Goal: Task Accomplishment & Management: Manage account settings

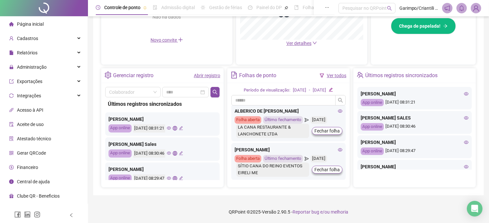
click at [171, 127] on icon "eye" at bounding box center [169, 128] width 4 height 4
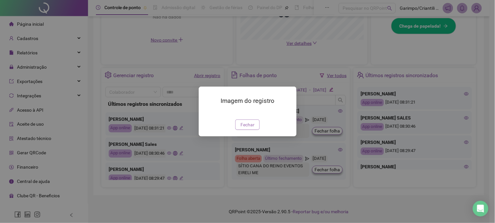
click at [245, 128] on span "Fechar" at bounding box center [247, 124] width 14 height 7
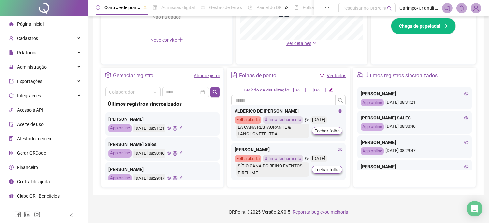
click at [171, 152] on icon "eye" at bounding box center [169, 153] width 4 height 4
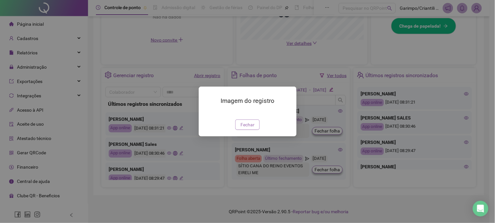
click at [257, 130] on button "Fechar" at bounding box center [247, 125] width 24 height 10
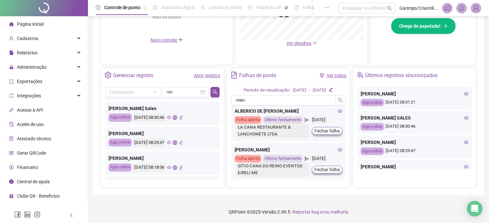
scroll to position [36, 0]
click at [171, 142] on icon "eye" at bounding box center [169, 142] width 4 height 4
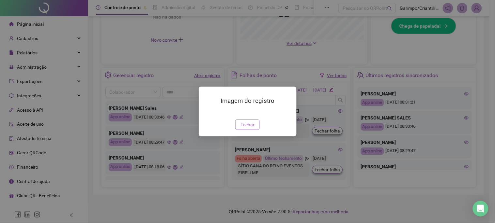
click at [242, 128] on span "Fechar" at bounding box center [247, 124] width 14 height 7
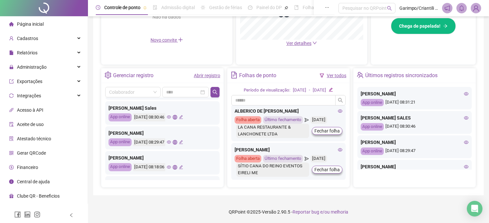
scroll to position [72, 0]
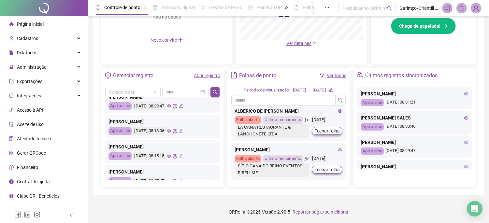
click at [171, 131] on icon "eye" at bounding box center [169, 131] width 4 height 4
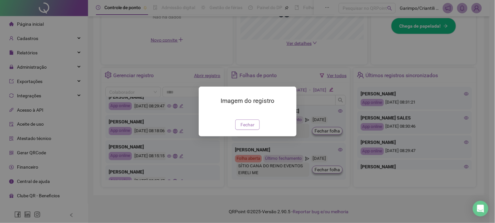
click at [246, 130] on button "Fechar" at bounding box center [247, 125] width 24 height 10
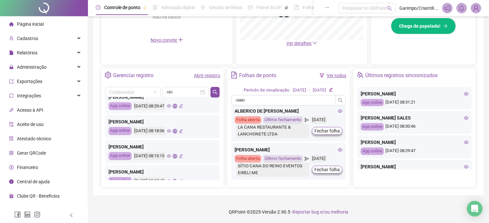
click at [171, 154] on icon "eye" at bounding box center [169, 156] width 4 height 4
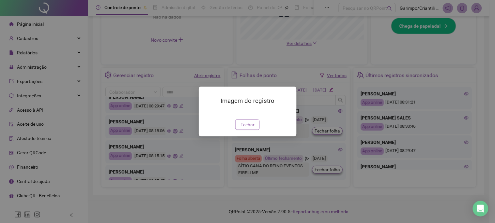
click at [245, 128] on span "Fechar" at bounding box center [247, 124] width 14 height 7
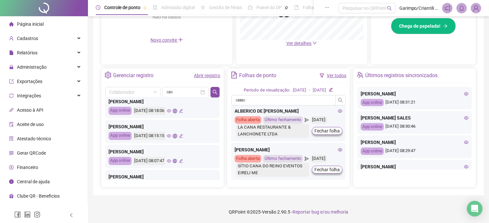
scroll to position [109, 0]
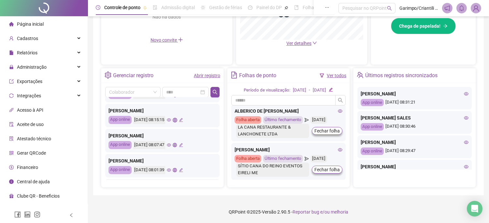
click at [171, 144] on icon "eye" at bounding box center [169, 145] width 4 height 4
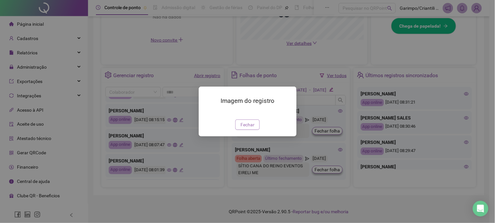
click at [256, 130] on button "Fechar" at bounding box center [247, 125] width 24 height 10
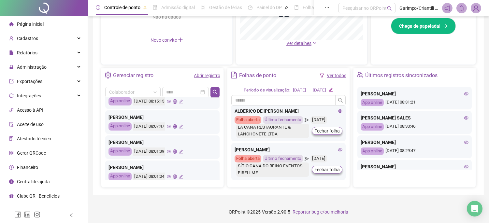
scroll to position [145, 0]
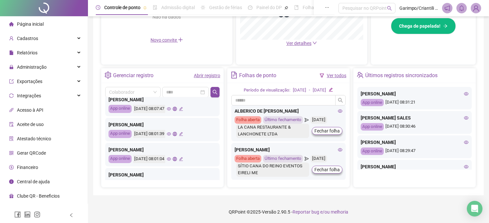
click at [171, 136] on icon "eye" at bounding box center [169, 134] width 4 height 4
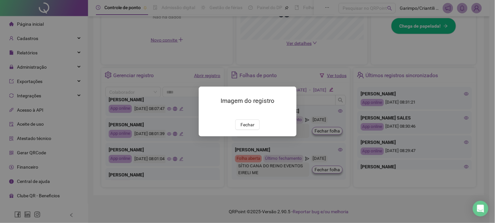
click at [243, 132] on div "Imagem do registro Fechar" at bounding box center [248, 112] width 98 height 50
click at [243, 129] on button "Fechar" at bounding box center [247, 125] width 24 height 10
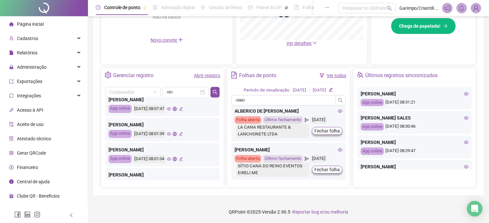
click at [176, 109] on div "[DATE] 08:07:47" at bounding box center [158, 109] width 50 height 8
click at [171, 109] on icon "eye" at bounding box center [169, 109] width 4 height 3
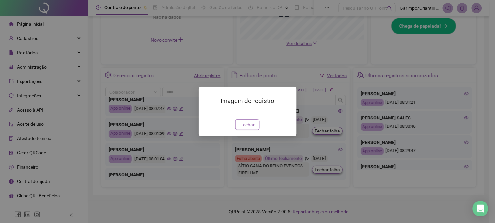
click at [250, 128] on span "Fechar" at bounding box center [247, 124] width 14 height 7
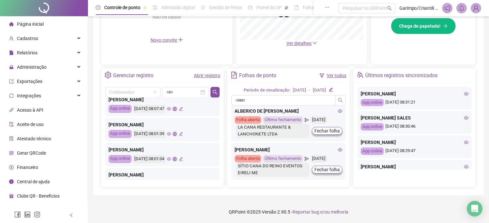
scroll to position [181, 0]
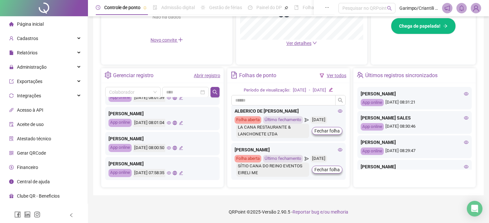
click at [171, 148] on icon "eye" at bounding box center [169, 148] width 4 height 4
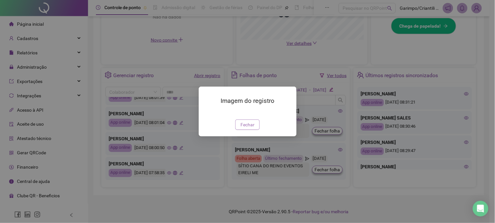
click at [246, 129] on button "Fechar" at bounding box center [247, 125] width 24 height 10
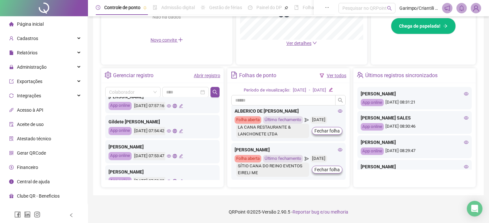
scroll to position [306, 0]
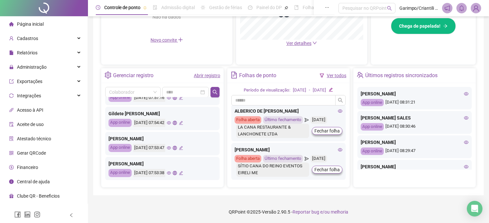
click at [171, 172] on icon "eye" at bounding box center [169, 173] width 4 height 3
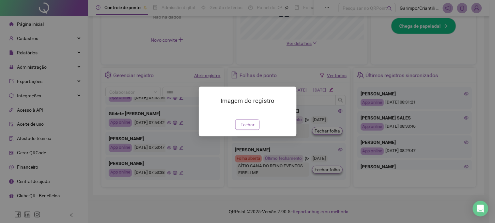
click at [252, 125] on span "Fechar" at bounding box center [247, 124] width 14 height 7
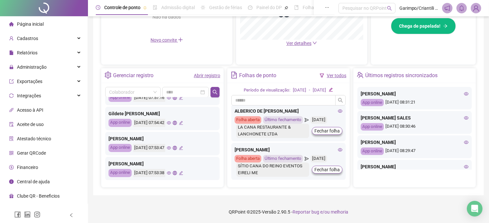
click at [121, 167] on div "[PERSON_NAME]" at bounding box center [163, 163] width 108 height 7
click at [122, 162] on div "[PERSON_NAME]" at bounding box center [163, 163] width 108 height 7
click at [16, 72] on span "Administração" at bounding box center [27, 67] width 37 height 13
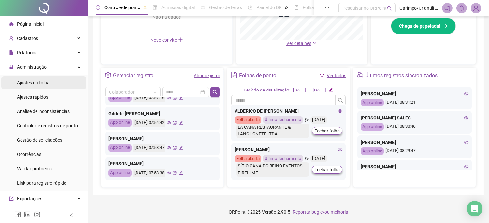
click at [28, 84] on span "Ajustes da folha" at bounding box center [33, 82] width 33 height 5
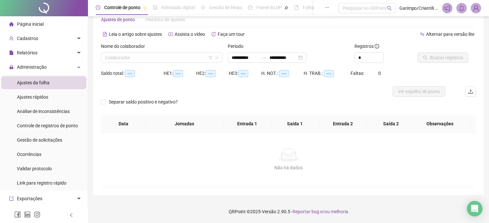
scroll to position [17, 0]
click at [142, 54] on input "search" at bounding box center [159, 58] width 108 height 10
click at [210, 60] on icon "filter" at bounding box center [211, 58] width 4 height 4
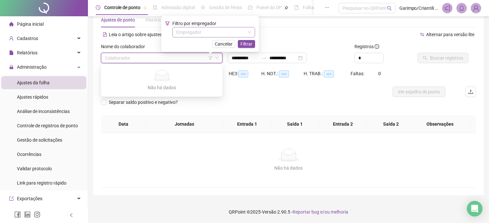
click at [202, 31] on input "search" at bounding box center [210, 32] width 69 height 10
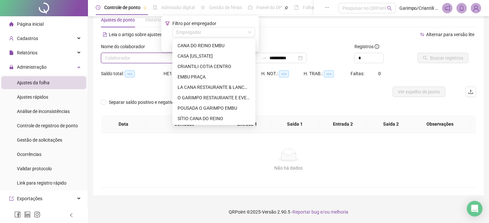
type input "**********"
click at [198, 116] on div "SÍTIO CANA DO REINO" at bounding box center [214, 118] width 73 height 7
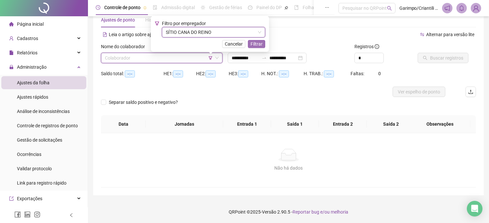
click at [262, 41] on span "Filtrar" at bounding box center [257, 43] width 12 height 7
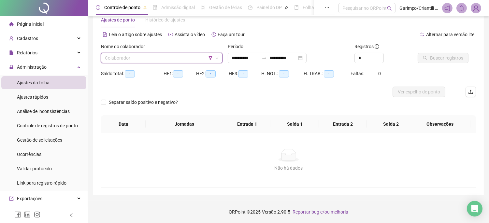
click at [181, 56] on input "search" at bounding box center [159, 58] width 108 height 10
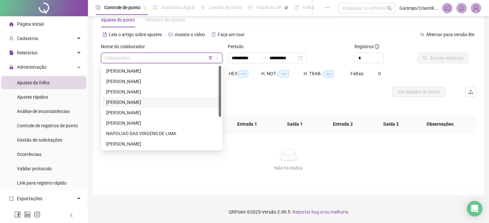
click at [135, 101] on div "[PERSON_NAME]" at bounding box center [161, 102] width 111 height 7
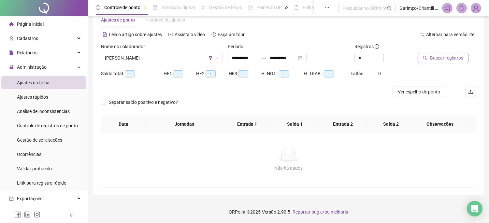
click at [453, 57] on span "Buscar registros" at bounding box center [446, 57] width 33 height 7
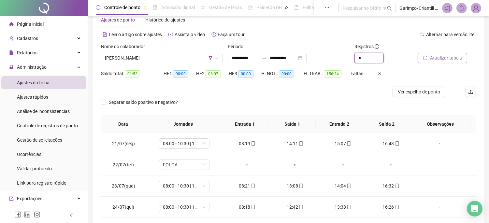
click at [384, 55] on span "Increase Value" at bounding box center [384, 55] width 0 height 5
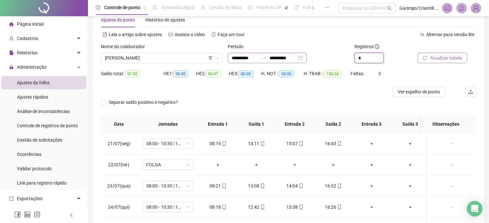
type input "*"
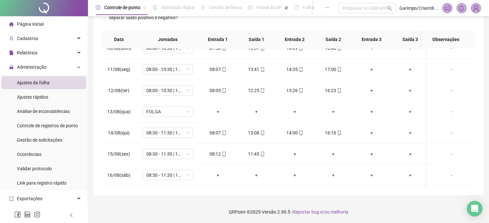
scroll to position [460, 0]
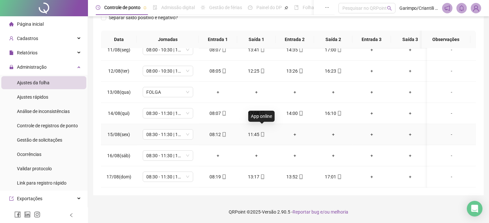
click at [263, 132] on icon "mobile" at bounding box center [263, 134] width 5 height 5
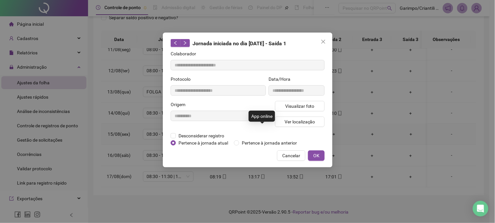
type input "**********"
click at [289, 110] on button "Visualizar foto" at bounding box center [300, 106] width 50 height 10
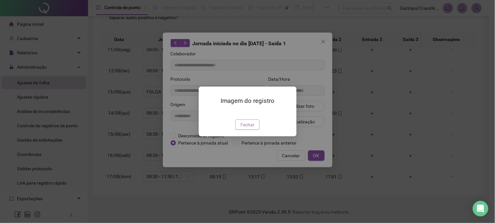
click at [241, 128] on span "Fechar" at bounding box center [247, 124] width 14 height 7
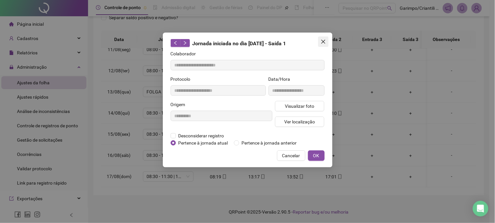
click at [323, 42] on icon "close" at bounding box center [323, 42] width 4 height 4
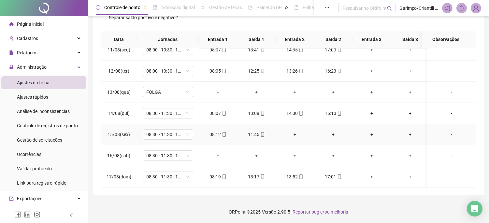
click at [225, 132] on icon "mobile" at bounding box center [224, 134] width 3 height 5
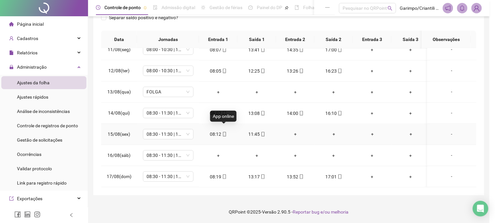
type input "**********"
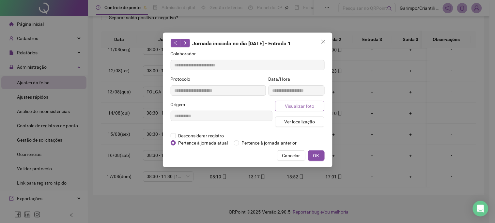
click at [288, 109] on span "Visualizar foto" at bounding box center [299, 106] width 29 height 7
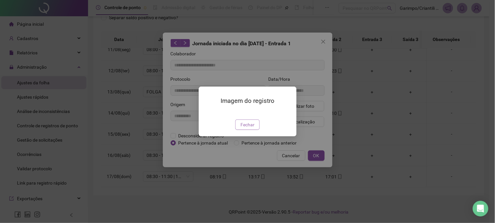
click at [243, 128] on span "Fechar" at bounding box center [247, 124] width 14 height 7
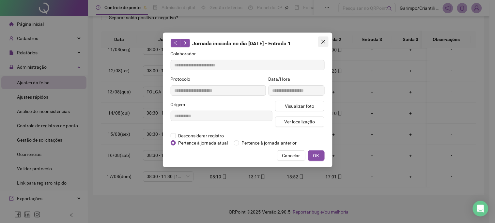
click at [327, 38] on button "Close" at bounding box center [323, 42] width 10 height 10
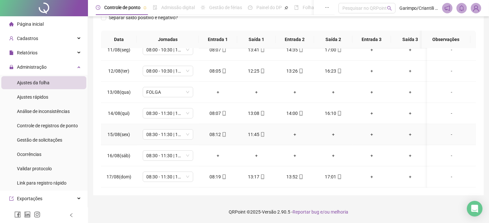
click at [263, 132] on span at bounding box center [262, 134] width 5 height 5
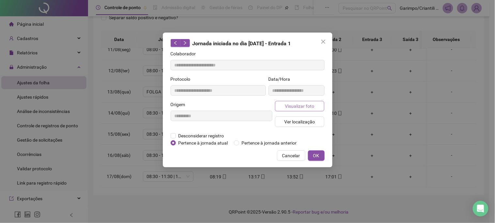
click at [299, 109] on span "Visualizar foto" at bounding box center [299, 106] width 29 height 7
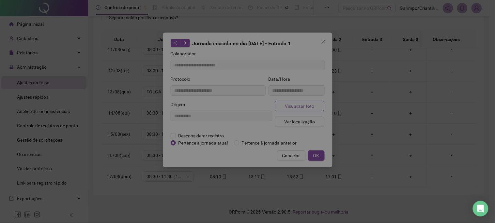
type input "**********"
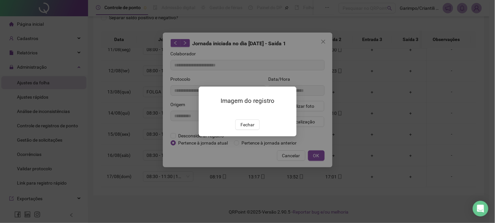
click at [206, 113] on img at bounding box center [206, 113] width 0 height 0
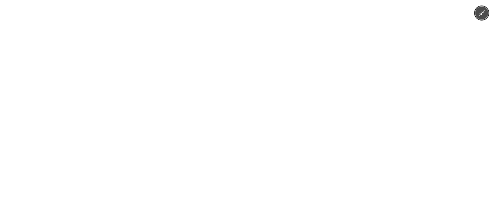
click at [383, 124] on div at bounding box center [247, 111] width 495 height 223
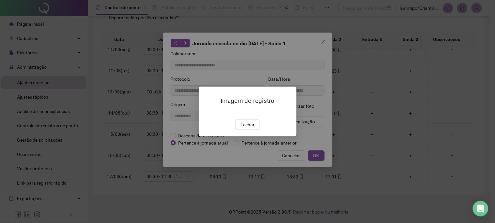
click at [383, 122] on body "**********" at bounding box center [244, 9] width 489 height 223
click at [383, 124] on div "Imagem do registro Fechar" at bounding box center [247, 111] width 495 height 223
drag, startPoint x: 387, startPoint y: 121, endPoint x: 310, endPoint y: 143, distance: 80.2
click at [379, 126] on div "Imagem do registro Fechar" at bounding box center [247, 111] width 495 height 223
click at [232, 130] on div "Fechar" at bounding box center [247, 125] width 82 height 10
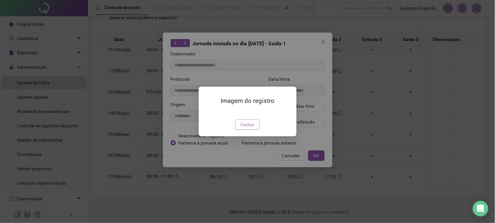
click at [239, 130] on button "Fechar" at bounding box center [247, 125] width 24 height 10
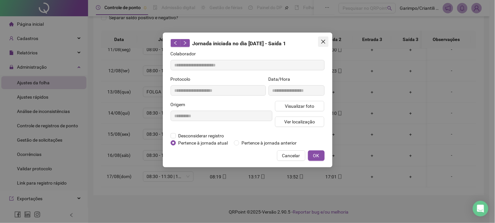
click at [327, 41] on span "Close" at bounding box center [323, 41] width 10 height 5
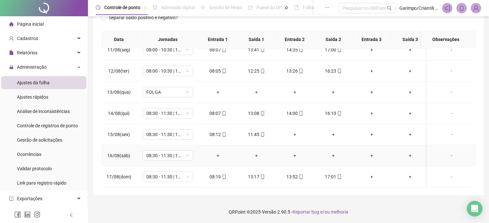
click at [441, 152] on div "-" at bounding box center [452, 155] width 38 height 7
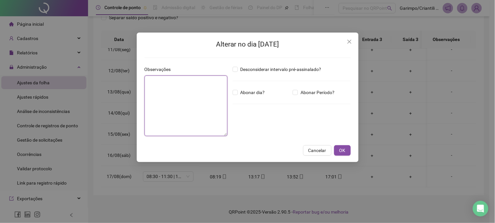
click at [159, 117] on textarea at bounding box center [185, 106] width 83 height 61
type textarea "**********"
click at [348, 152] on button "OK" at bounding box center [342, 150] width 17 height 10
click at [336, 150] on div "**********" at bounding box center [247, 111] width 495 height 223
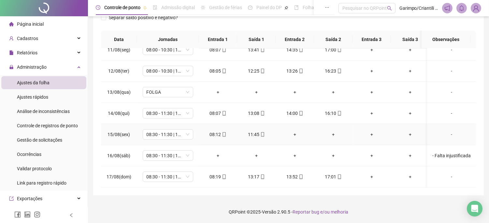
click at [451, 131] on div "-" at bounding box center [452, 134] width 38 height 7
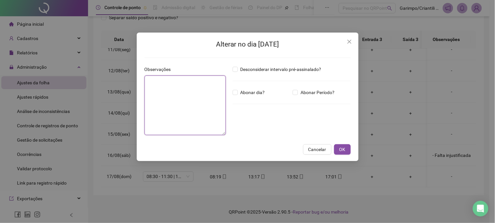
click at [184, 79] on textarea at bounding box center [185, 106] width 82 height 60
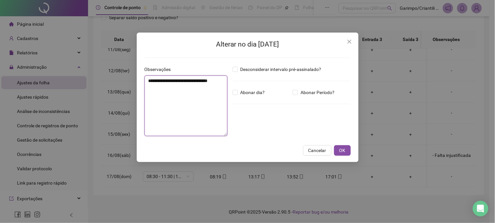
click at [197, 83] on textarea "**********" at bounding box center [185, 106] width 83 height 61
click at [209, 91] on textarea "**********" at bounding box center [185, 106] width 83 height 61
click at [217, 80] on textarea "**********" at bounding box center [185, 106] width 83 height 61
type textarea "**********"
click at [339, 151] on span "OK" at bounding box center [342, 150] width 6 height 7
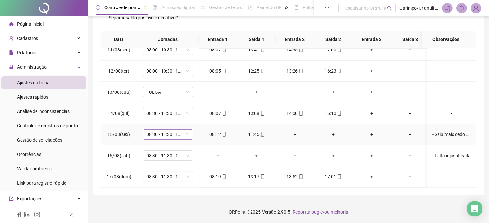
click at [168, 131] on span "08:30 - 11:30 | 12:30 - 17:00" at bounding box center [168, 135] width 43 height 10
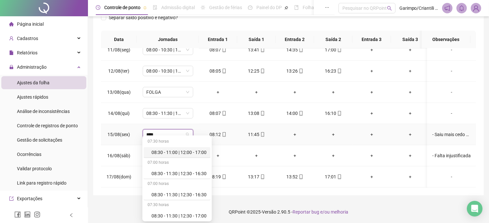
type input "*****"
click at [170, 172] on div "08:30 - 11:30 | 12:30 - 16:30" at bounding box center [179, 173] width 55 height 7
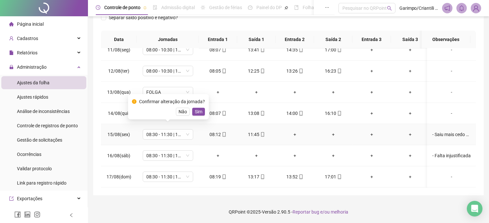
click at [199, 116] on div "Confirmar alteração da jornada? Não Sim" at bounding box center [168, 106] width 81 height 25
click at [198, 112] on span "Sim" at bounding box center [198, 111] width 7 height 7
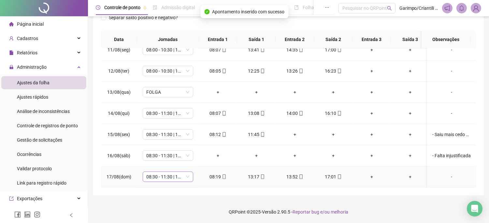
click at [159, 172] on span "08:30 - 11:30 | 12:30 - 17:00" at bounding box center [168, 177] width 43 height 10
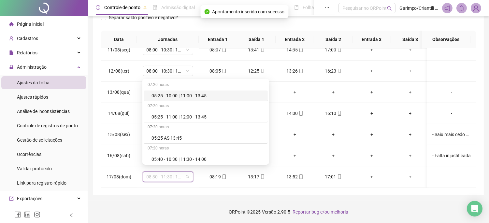
click at [275, 191] on div "**********" at bounding box center [288, 58] width 391 height 276
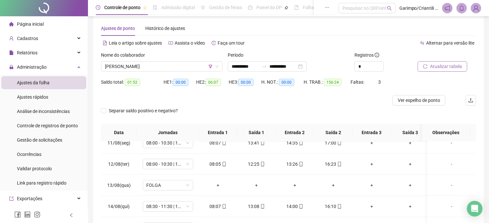
scroll to position [0, 0]
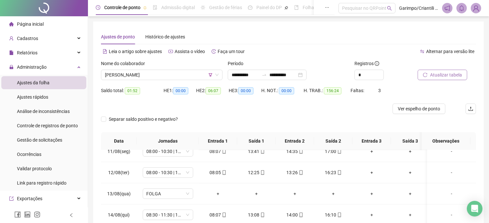
click at [176, 69] on div "Nome do colaborador" at bounding box center [162, 65] width 122 height 10
click at [176, 74] on span "[PERSON_NAME]" at bounding box center [162, 75] width 114 height 10
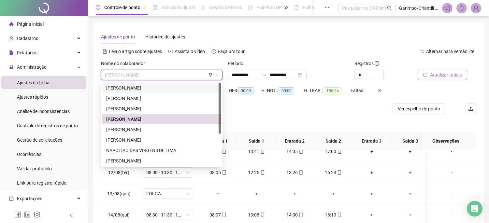
click at [285, 112] on div at bounding box center [241, 109] width 281 height 10
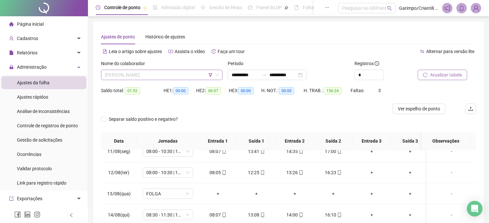
click at [190, 73] on span "[PERSON_NAME]" at bounding box center [162, 75] width 114 height 10
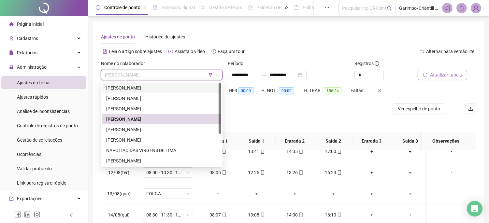
click at [181, 89] on div "[PERSON_NAME]" at bounding box center [161, 87] width 111 height 7
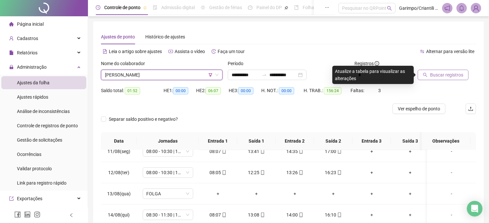
click at [445, 72] on span "Buscar registros" at bounding box center [446, 74] width 33 height 7
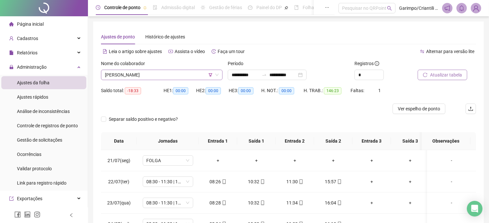
click at [190, 80] on div "[PERSON_NAME]" at bounding box center [162, 75] width 122 height 10
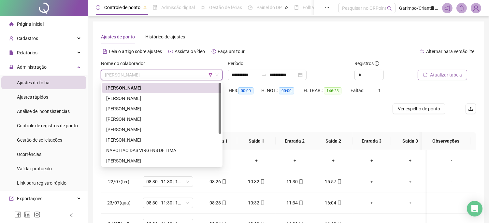
click at [190, 88] on div "[PERSON_NAME]" at bounding box center [161, 87] width 111 height 7
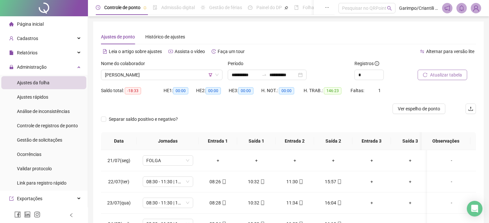
click at [432, 72] on span "Atualizar tabela" at bounding box center [446, 74] width 32 height 7
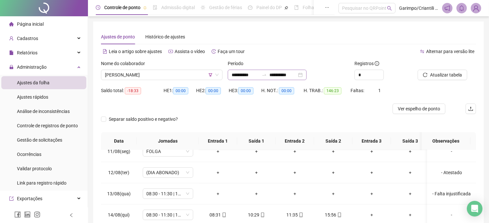
click at [307, 77] on div "**********" at bounding box center [267, 75] width 79 height 10
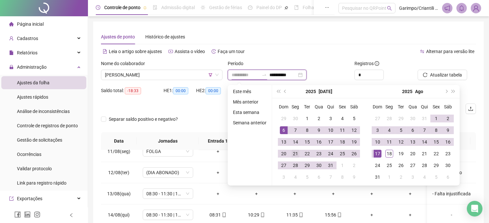
type input "**********"
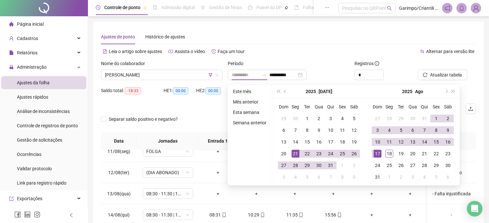
click at [297, 154] on div "21" at bounding box center [296, 154] width 8 height 8
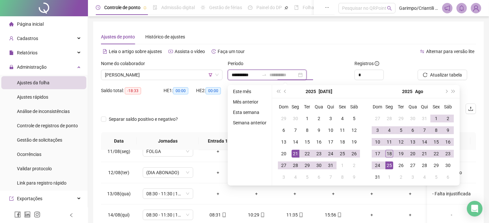
type input "**********"
click at [391, 152] on div "18" at bounding box center [390, 154] width 8 height 8
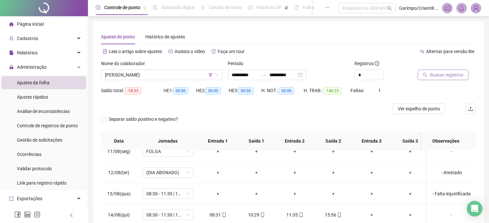
click at [438, 70] on button "Buscar registros" at bounding box center [443, 75] width 51 height 10
click at [458, 75] on span "Buscar registros" at bounding box center [446, 74] width 33 height 7
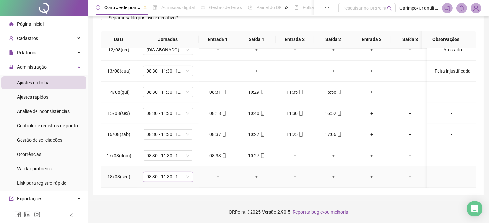
scroll to position [482, 0]
click at [157, 174] on span "08:30 - 11:30 | 12:30 - 16:30" at bounding box center [168, 177] width 43 height 10
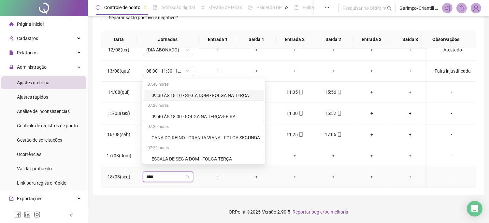
type input "*****"
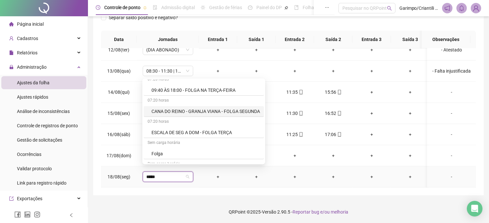
scroll to position [36, 0]
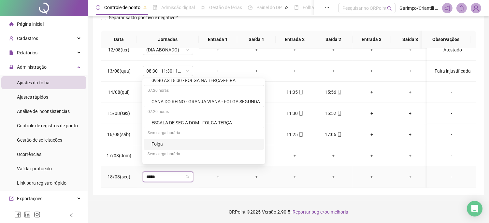
click at [161, 138] on div "Sem carga horária" at bounding box center [204, 133] width 120 height 10
click at [161, 144] on div "Folga" at bounding box center [206, 144] width 109 height 7
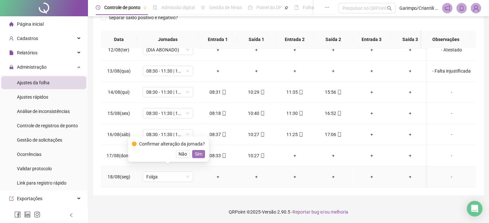
click at [196, 153] on span "Sim" at bounding box center [198, 154] width 7 height 7
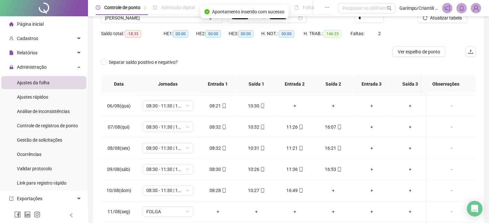
scroll to position [0, 0]
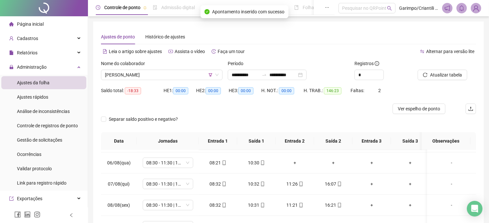
click at [162, 82] on div "Nome do colaborador [PERSON_NAME]" at bounding box center [161, 72] width 127 height 25
click at [164, 76] on span "[PERSON_NAME]" at bounding box center [162, 75] width 114 height 10
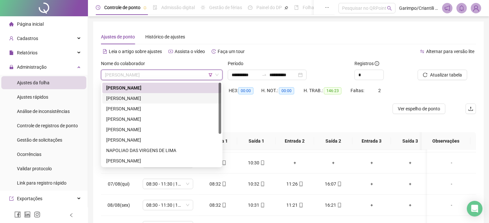
click at [156, 97] on div "[PERSON_NAME]" at bounding box center [161, 98] width 111 height 7
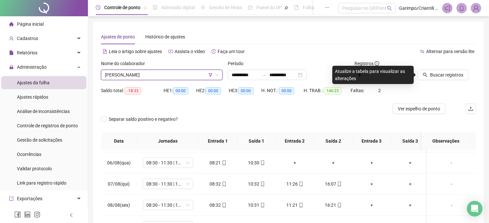
click at [451, 68] on div at bounding box center [439, 65] width 42 height 10
click at [451, 71] on span "Buscar registros" at bounding box center [446, 74] width 33 height 7
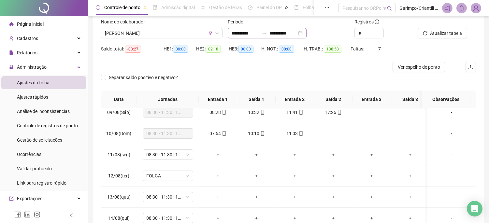
scroll to position [29, 0]
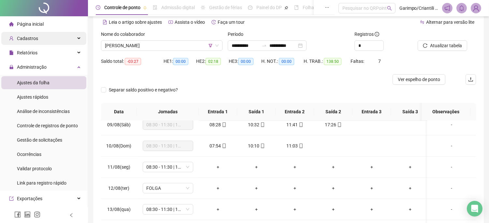
click at [48, 38] on div "Cadastros" at bounding box center [43, 38] width 85 height 13
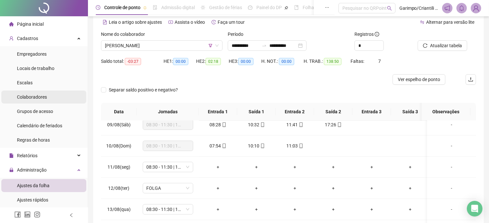
click at [46, 99] on span "Colaboradores" at bounding box center [32, 97] width 30 height 5
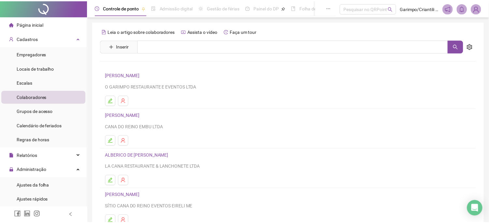
scroll to position [92, 0]
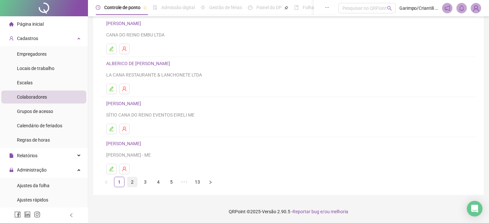
click at [130, 187] on link "2" at bounding box center [132, 182] width 10 height 10
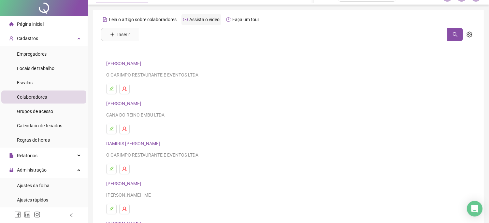
scroll to position [0, 0]
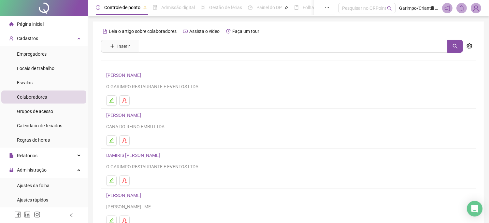
click at [189, 37] on div "Leia o artigo sobre colaboradores Assista o vídeo Faça um tour Inserir Nenhum r…" at bounding box center [288, 152] width 375 height 253
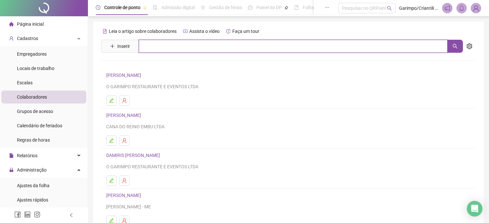
click at [188, 41] on input "text" at bounding box center [293, 46] width 309 height 13
type input "********"
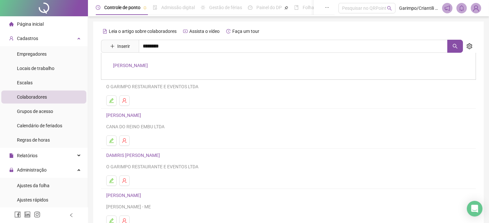
click at [148, 66] on link "[PERSON_NAME]" at bounding box center [130, 65] width 35 height 5
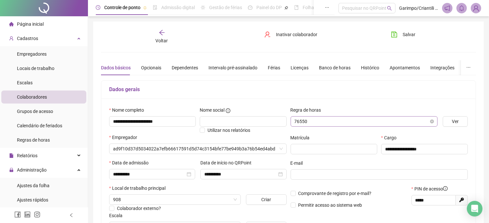
type input "**********"
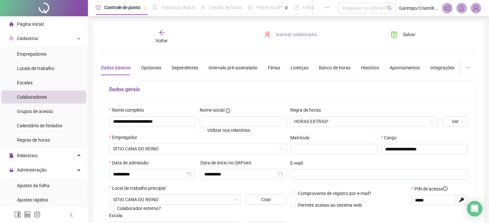
click at [293, 37] on span "Inativar colaborador" at bounding box center [296, 34] width 41 height 7
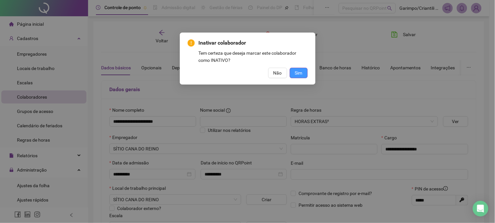
click at [302, 70] on span "Sim" at bounding box center [298, 72] width 7 height 7
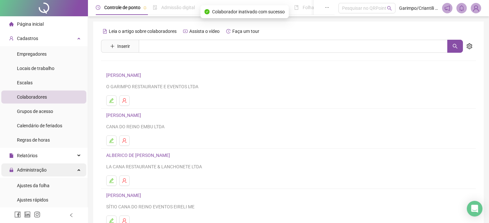
click at [35, 164] on span "Administração" at bounding box center [27, 170] width 37 height 13
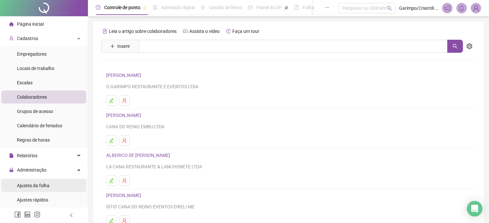
click at [33, 183] on span "Ajustes da folha" at bounding box center [33, 185] width 33 height 5
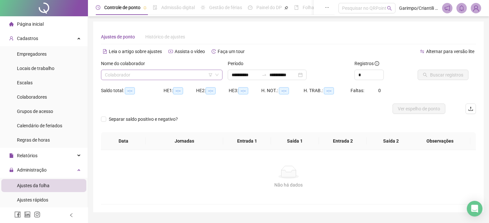
click at [201, 67] on div "Nome do colaborador" at bounding box center [162, 65] width 122 height 10
click at [198, 69] on div "Nome do colaborador" at bounding box center [162, 65] width 122 height 10
click at [194, 75] on input "search" at bounding box center [159, 75] width 108 height 10
type input "**********"
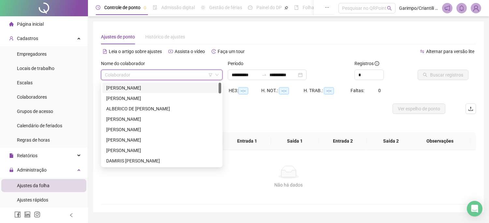
click at [211, 75] on icon "filter" at bounding box center [211, 75] width 4 height 4
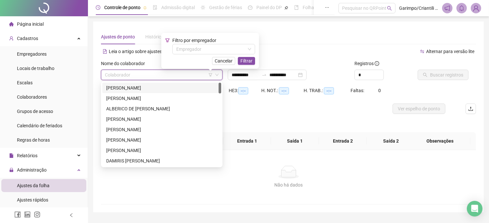
click at [218, 41] on div "Filtro por empregador Empregador" at bounding box center [213, 46] width 83 height 18
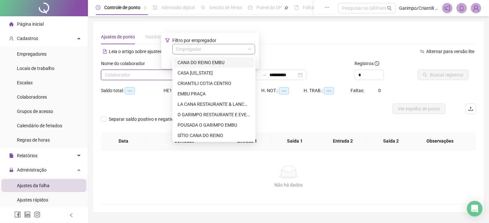
click at [219, 48] on input "search" at bounding box center [210, 49] width 69 height 10
click at [204, 65] on div "CANA DO REINO EMBU" at bounding box center [214, 62] width 73 height 7
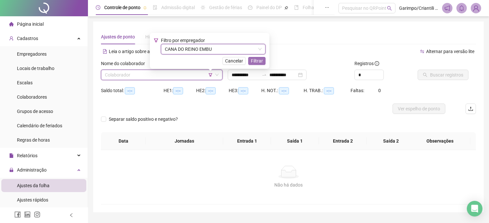
click at [262, 62] on span "Filtrar" at bounding box center [257, 60] width 12 height 7
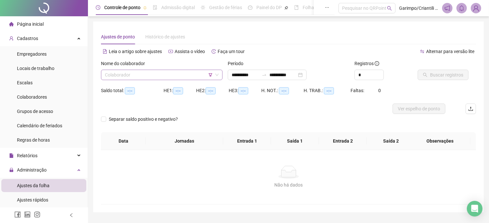
click at [179, 74] on input "search" at bounding box center [159, 75] width 108 height 10
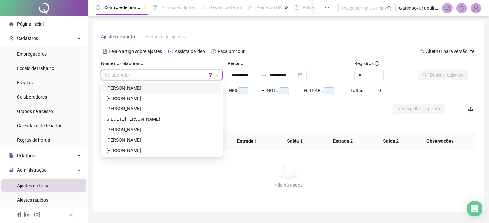
click at [152, 87] on div "[PERSON_NAME]" at bounding box center [161, 87] width 111 height 7
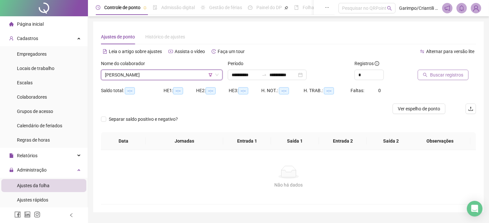
click at [461, 76] on span "Buscar registros" at bounding box center [446, 74] width 33 height 7
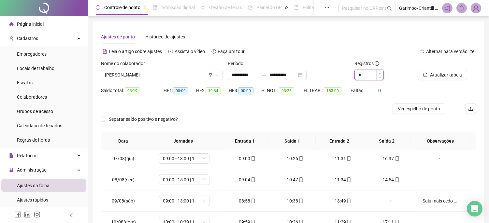
click at [382, 72] on span "Increase Value" at bounding box center [380, 73] width 7 height 6
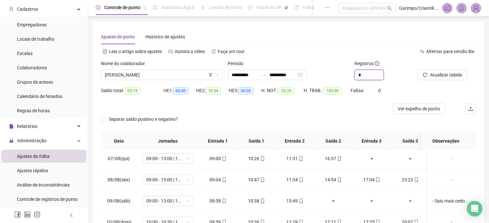
scroll to position [36, 0]
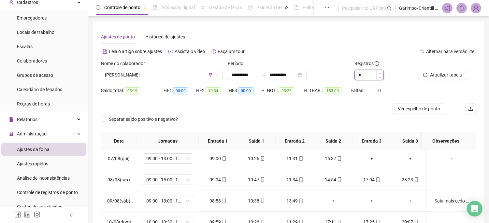
click at [380, 73] on icon "up" at bounding box center [380, 73] width 2 height 2
click at [382, 79] on span "Decrease Value" at bounding box center [380, 77] width 7 height 6
type input "*"
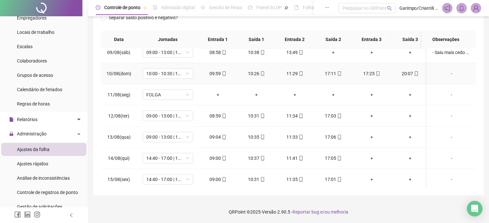
scroll to position [460, 0]
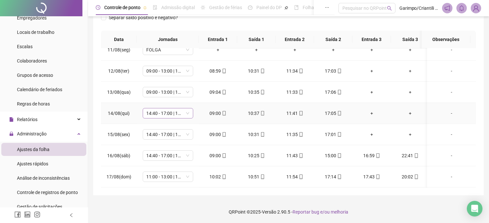
click at [176, 110] on span "14:40 - 17:00 | 18:00 - 23:00" at bounding box center [168, 114] width 43 height 10
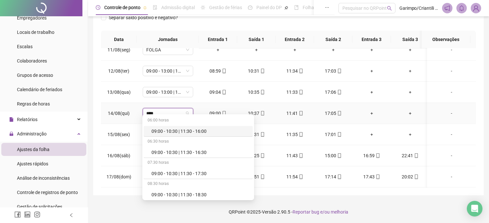
type input "*****"
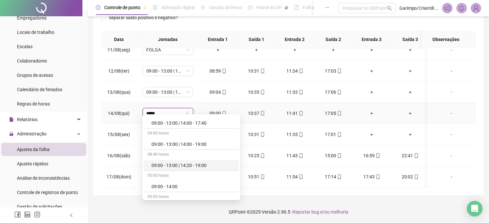
scroll to position [290, 0]
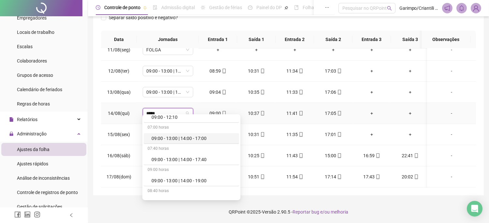
click at [203, 139] on div "09:00 - 13:00 | 14:00 - 17:00" at bounding box center [194, 138] width 84 height 7
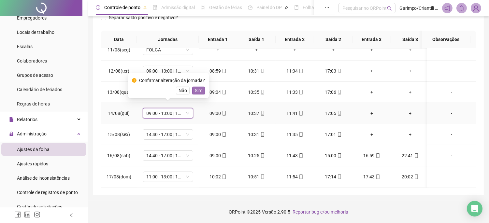
click at [197, 92] on span "Sim" at bounding box center [198, 90] width 7 height 7
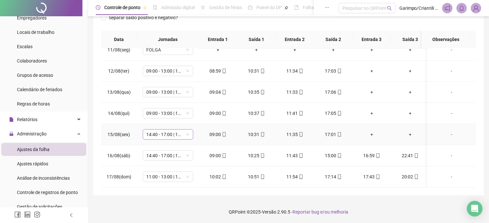
click at [174, 132] on span "14:40 - 17:00 | 18:00 - 23:00" at bounding box center [168, 135] width 43 height 10
type input "*****"
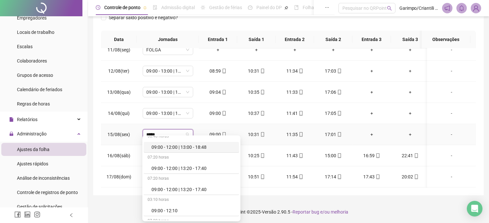
scroll to position [253, 0]
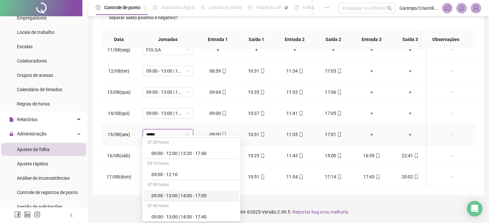
click at [184, 196] on div "09:00 - 13:00 | 14:00 - 17:00" at bounding box center [194, 195] width 84 height 7
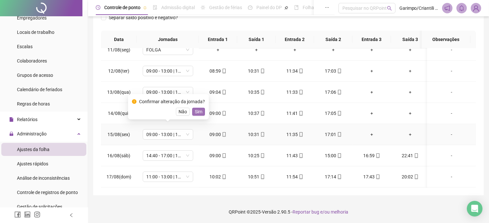
click at [200, 114] on span "Sim" at bounding box center [198, 111] width 7 height 7
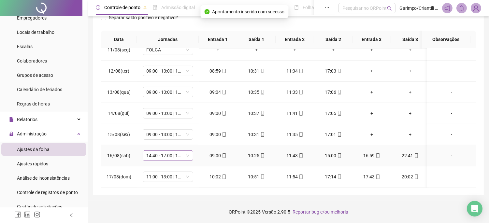
click at [176, 151] on span "14:40 - 17:00 | 18:00 - 23:00" at bounding box center [168, 156] width 43 height 10
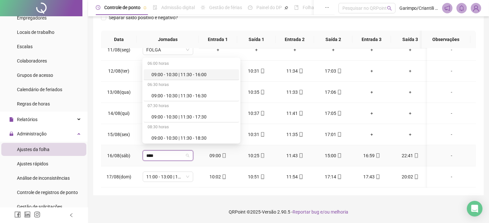
type input "*****"
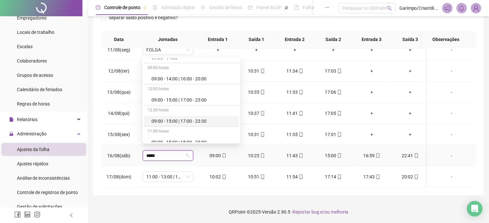
scroll to position [435, 0]
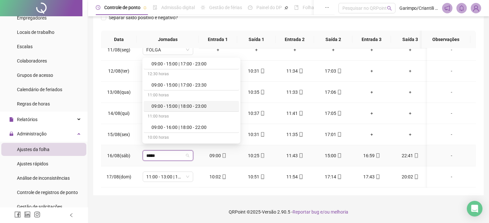
click at [194, 105] on div "09:00 - 15:00 | 18:00 - 23:00" at bounding box center [194, 106] width 84 height 7
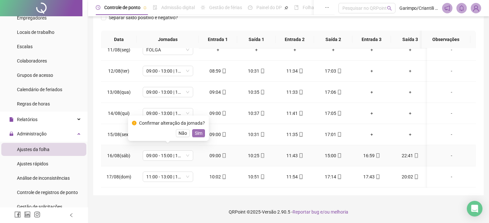
click at [198, 133] on span "Sim" at bounding box center [198, 133] width 7 height 7
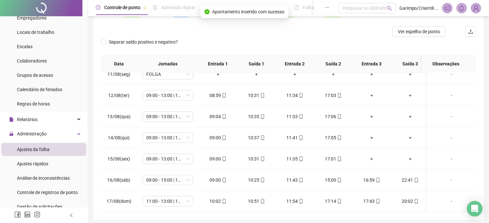
scroll to position [29, 0]
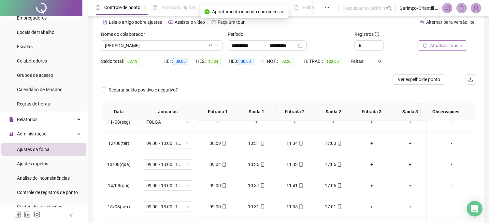
click at [435, 47] on span "Atualizar tabela" at bounding box center [446, 45] width 32 height 7
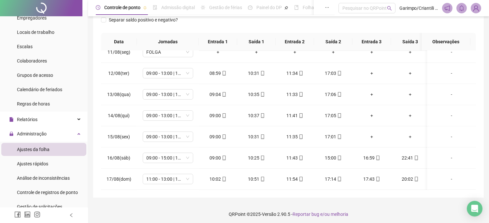
scroll to position [102, 0]
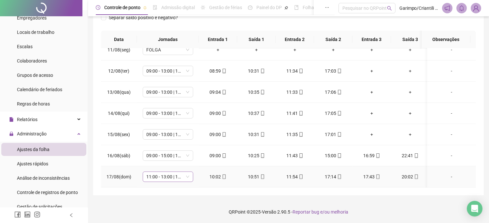
click at [173, 172] on span "11:00 - 13:00 | 14:00 - 18:00" at bounding box center [168, 177] width 43 height 10
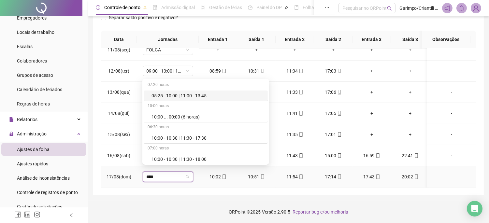
type input "*****"
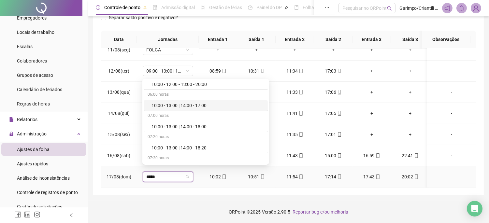
click at [195, 104] on div "10:00 - 13:00 | 14:00 - 17:00" at bounding box center [208, 105] width 112 height 7
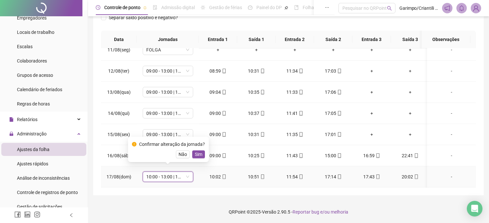
drag, startPoint x: 196, startPoint y: 153, endPoint x: 177, endPoint y: 173, distance: 28.1
click at [196, 153] on span "Sim" at bounding box center [198, 154] width 7 height 7
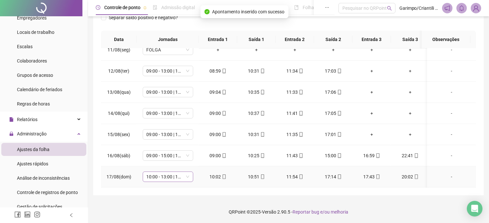
click at [176, 172] on span "10:00 - 13:00 | 14:00 - 17:00" at bounding box center [168, 177] width 43 height 10
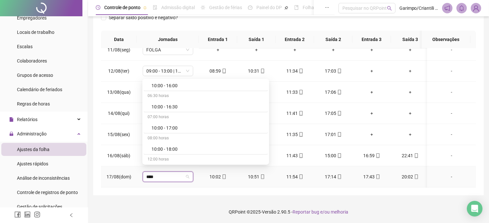
type input "*****"
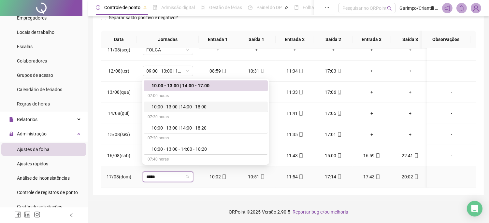
drag, startPoint x: 210, startPoint y: 108, endPoint x: 203, endPoint y: 158, distance: 50.0
click at [210, 108] on div "10:00 - 13:00 | 14:00 - 18:00" at bounding box center [208, 106] width 112 height 7
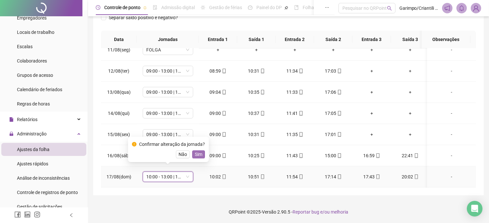
click at [198, 155] on span "Sim" at bounding box center [198, 154] width 7 height 7
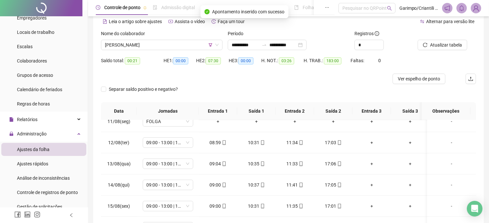
scroll to position [29, 0]
click at [441, 49] on span "Atualizar tabela" at bounding box center [446, 45] width 32 height 7
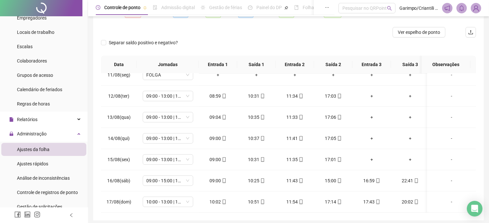
scroll to position [0, 0]
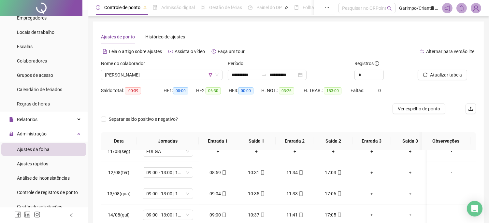
click at [176, 68] on div "Nome do colaborador" at bounding box center [162, 65] width 122 height 10
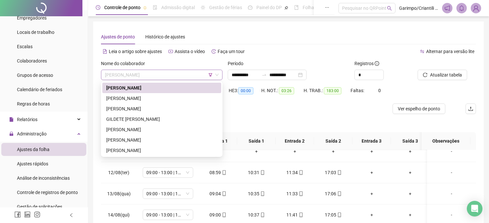
click at [177, 70] on span "[PERSON_NAME]" at bounding box center [162, 75] width 114 height 10
click at [162, 97] on div "[PERSON_NAME]" at bounding box center [161, 98] width 111 height 7
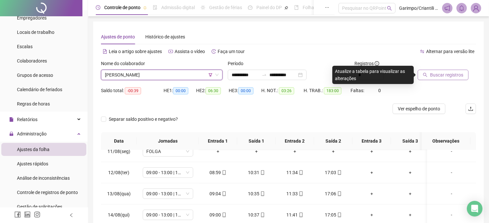
click at [434, 76] on span "Buscar registros" at bounding box center [446, 74] width 33 height 7
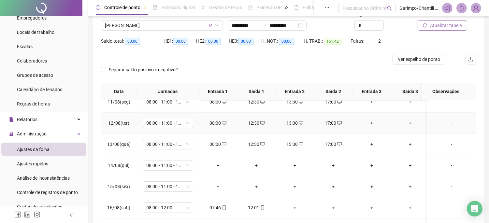
scroll to position [102, 0]
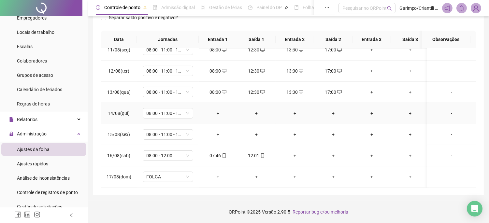
click at [222, 110] on div "+" at bounding box center [218, 113] width 28 height 7
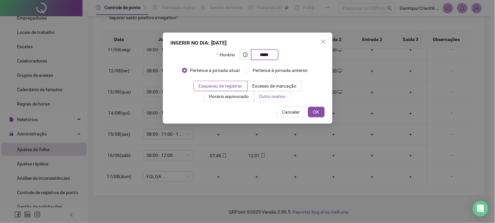
type input "*****"
click at [282, 98] on span "Outro motivo" at bounding box center [272, 96] width 27 height 5
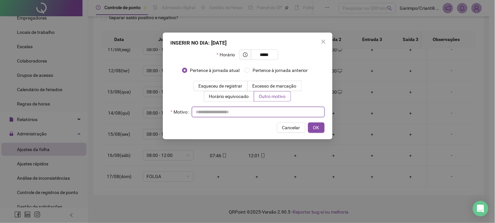
click at [276, 108] on input "text" at bounding box center [258, 112] width 133 height 10
click at [276, 110] on input "text" at bounding box center [258, 112] width 133 height 10
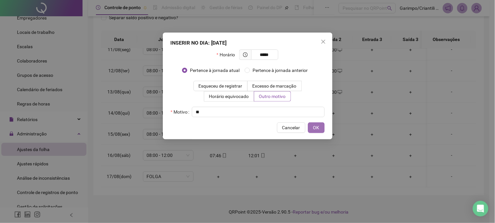
click at [314, 132] on button "OK" at bounding box center [316, 128] width 17 height 10
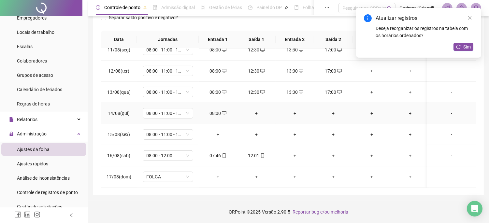
click at [252, 110] on div "+" at bounding box center [257, 113] width 28 height 7
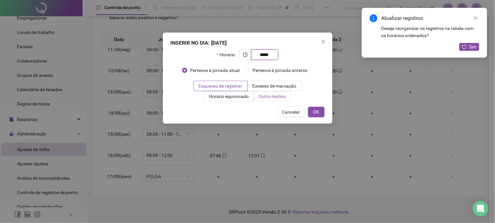
type input "*****"
click at [281, 97] on span "Outro motivo" at bounding box center [272, 96] width 27 height 5
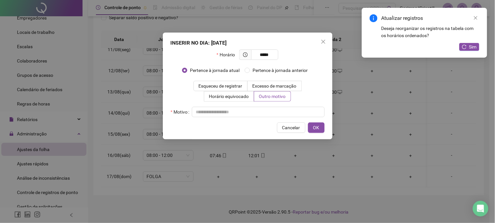
click at [269, 108] on div "Motivo" at bounding box center [248, 112] width 154 height 10
click at [260, 113] on input "text" at bounding box center [258, 112] width 133 height 10
click at [314, 134] on div "INSERIR NO DIA : [DATE] Horário ***** Pertence à jornada atual Pertence à jorna…" at bounding box center [248, 86] width 170 height 107
click at [318, 127] on span "OK" at bounding box center [316, 127] width 6 height 7
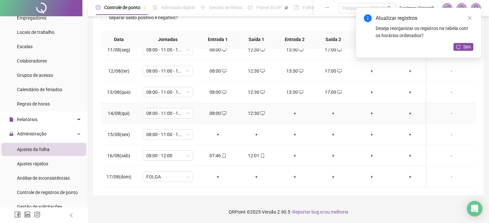
click at [290, 110] on div "+" at bounding box center [295, 113] width 28 height 7
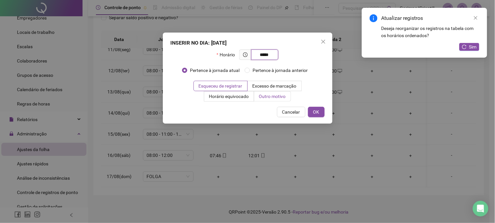
type input "*****"
click at [288, 96] on label "Outro motivo" at bounding box center [272, 96] width 37 height 10
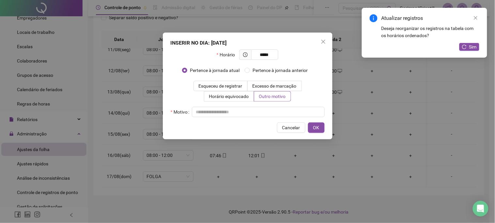
click at [275, 117] on div "Motivo" at bounding box center [248, 112] width 154 height 10
click at [274, 111] on input "text" at bounding box center [258, 112] width 133 height 10
click at [320, 128] on button "OK" at bounding box center [316, 128] width 17 height 10
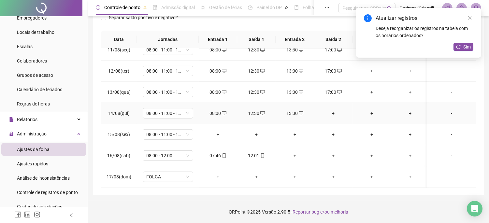
click at [333, 110] on div "+" at bounding box center [334, 113] width 28 height 7
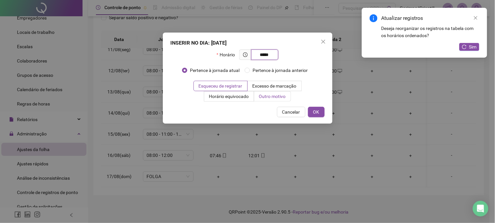
type input "*****"
click at [263, 95] on span "Outro motivo" at bounding box center [272, 96] width 27 height 5
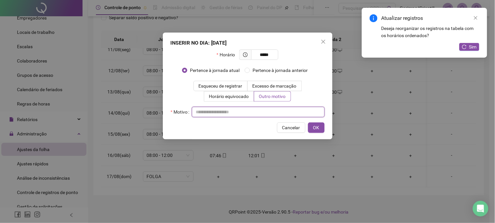
click at [267, 112] on input "text" at bounding box center [258, 112] width 133 height 10
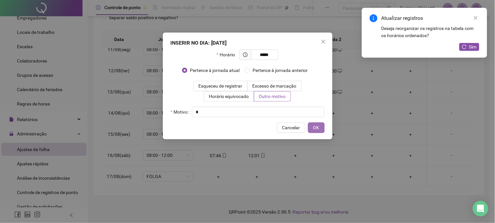
click at [315, 128] on span "OK" at bounding box center [316, 127] width 6 height 7
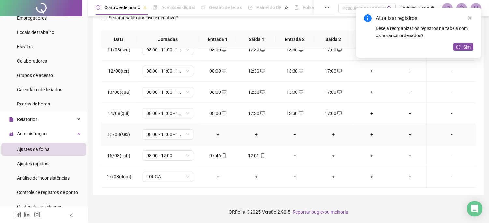
click at [218, 131] on div "+" at bounding box center [218, 134] width 28 height 7
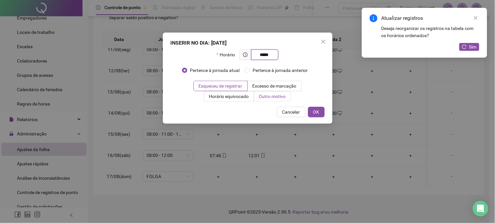
type input "*****"
click at [263, 100] on label "Outro motivo" at bounding box center [272, 96] width 37 height 10
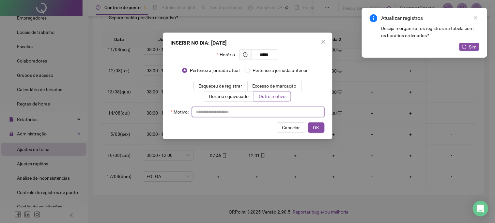
click at [259, 113] on input "text" at bounding box center [258, 112] width 133 height 10
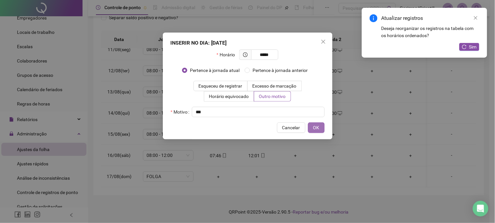
click at [320, 129] on button "OK" at bounding box center [316, 128] width 17 height 10
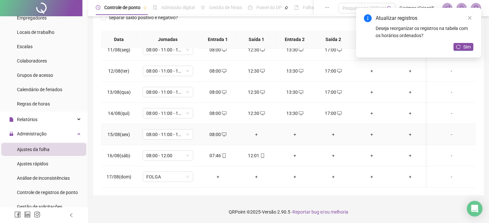
click at [257, 131] on div "+" at bounding box center [257, 134] width 28 height 7
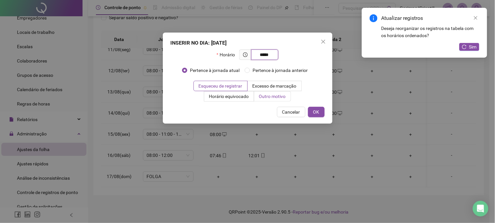
type input "*****"
click at [267, 94] on span "Outro motivo" at bounding box center [272, 96] width 27 height 5
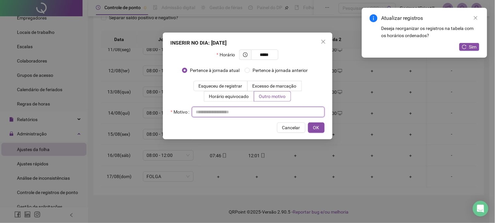
click at [258, 109] on input "text" at bounding box center [258, 112] width 133 height 10
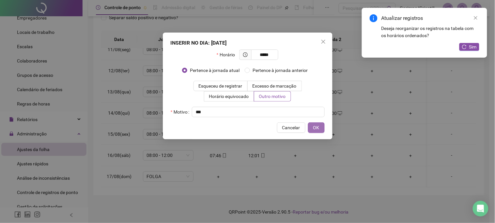
click at [312, 125] on button "OK" at bounding box center [316, 128] width 17 height 10
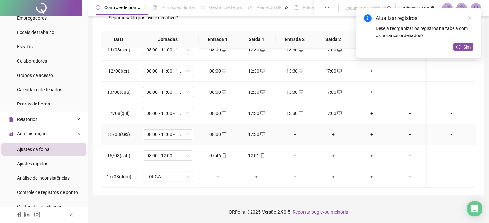
click at [304, 131] on div "+" at bounding box center [295, 134] width 28 height 7
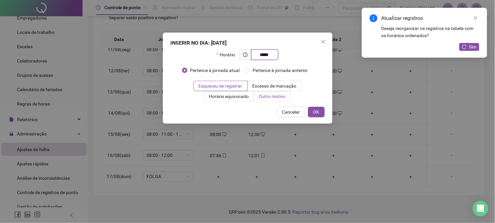
type input "*****"
click at [284, 96] on span "Outro motivo" at bounding box center [272, 96] width 27 height 5
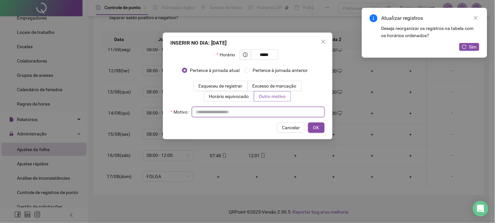
click at [275, 109] on input "text" at bounding box center [258, 112] width 133 height 10
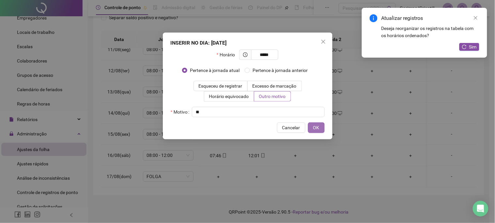
click at [313, 123] on button "OK" at bounding box center [316, 128] width 17 height 10
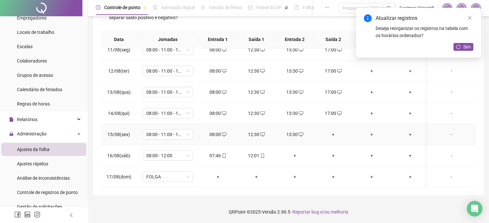
click at [334, 131] on div "+" at bounding box center [334, 134] width 28 height 7
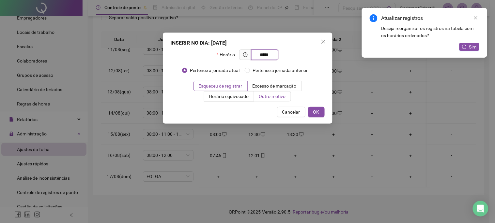
type input "*****"
click at [273, 96] on span "Outro motivo" at bounding box center [272, 96] width 27 height 5
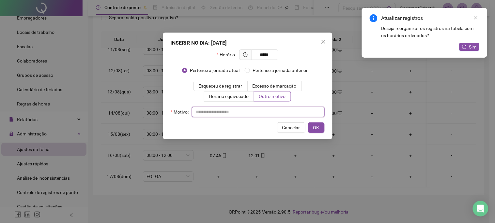
click at [268, 108] on input "text" at bounding box center [258, 112] width 133 height 10
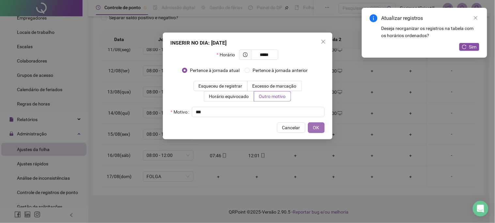
click at [318, 127] on span "OK" at bounding box center [316, 127] width 6 height 7
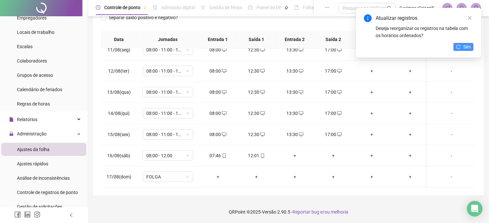
click at [461, 44] on button "Sim" at bounding box center [464, 47] width 20 height 8
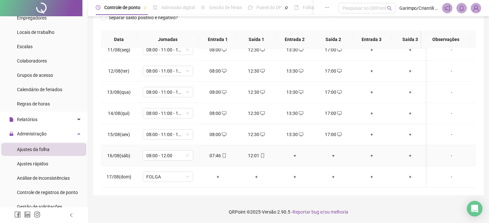
click at [223, 154] on icon "mobile" at bounding box center [224, 156] width 3 height 5
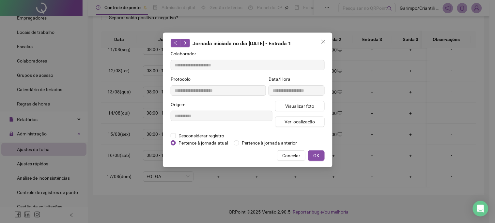
type input "**********"
click at [290, 106] on span "Visualizar foto" at bounding box center [299, 106] width 29 height 7
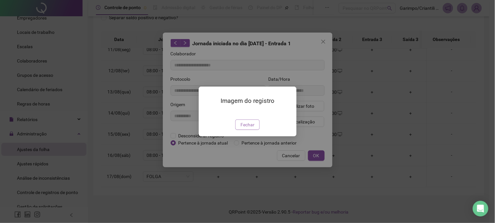
click at [245, 122] on span "Fechar" at bounding box center [247, 124] width 14 height 7
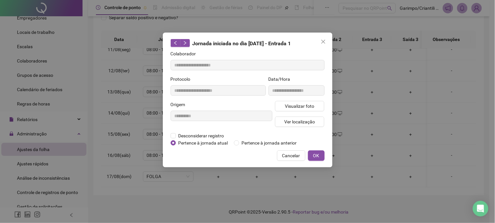
click at [311, 110] on button "Visualizar foto" at bounding box center [300, 106] width 50 height 10
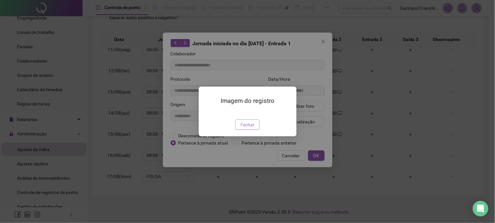
click at [241, 128] on span "Fechar" at bounding box center [247, 124] width 14 height 7
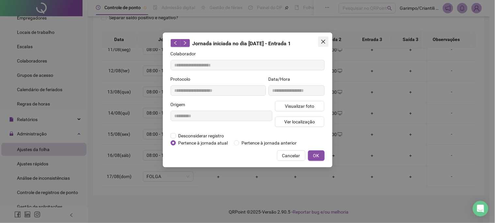
click at [322, 44] on icon "close" at bounding box center [323, 41] width 5 height 5
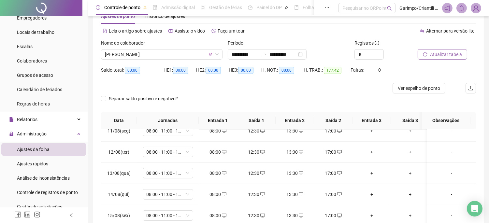
scroll to position [0, 0]
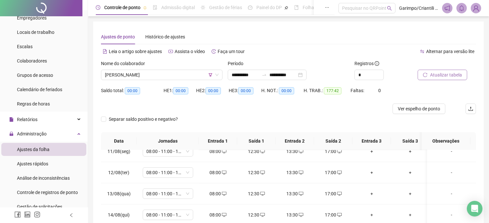
click at [184, 69] on div "Nome do colaborador" at bounding box center [162, 65] width 122 height 10
click at [181, 72] on span "[PERSON_NAME]" at bounding box center [162, 75] width 114 height 10
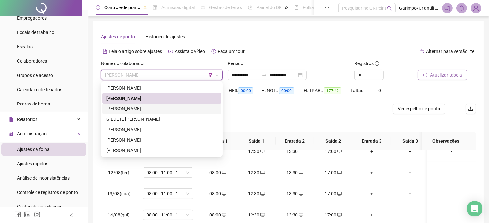
click at [151, 109] on div "[PERSON_NAME]" at bounding box center [161, 108] width 111 height 7
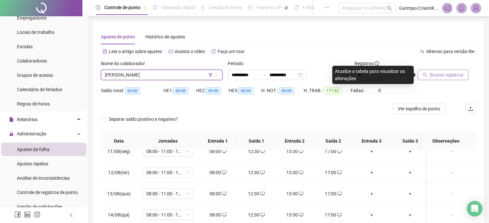
click at [447, 74] on span "Buscar registros" at bounding box center [446, 74] width 33 height 7
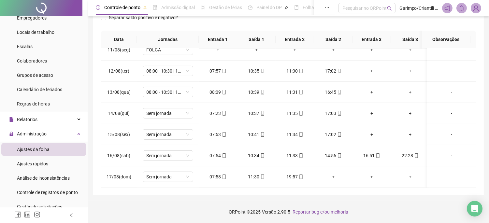
scroll to position [460, 0]
